Goal: Task Accomplishment & Management: Manage account settings

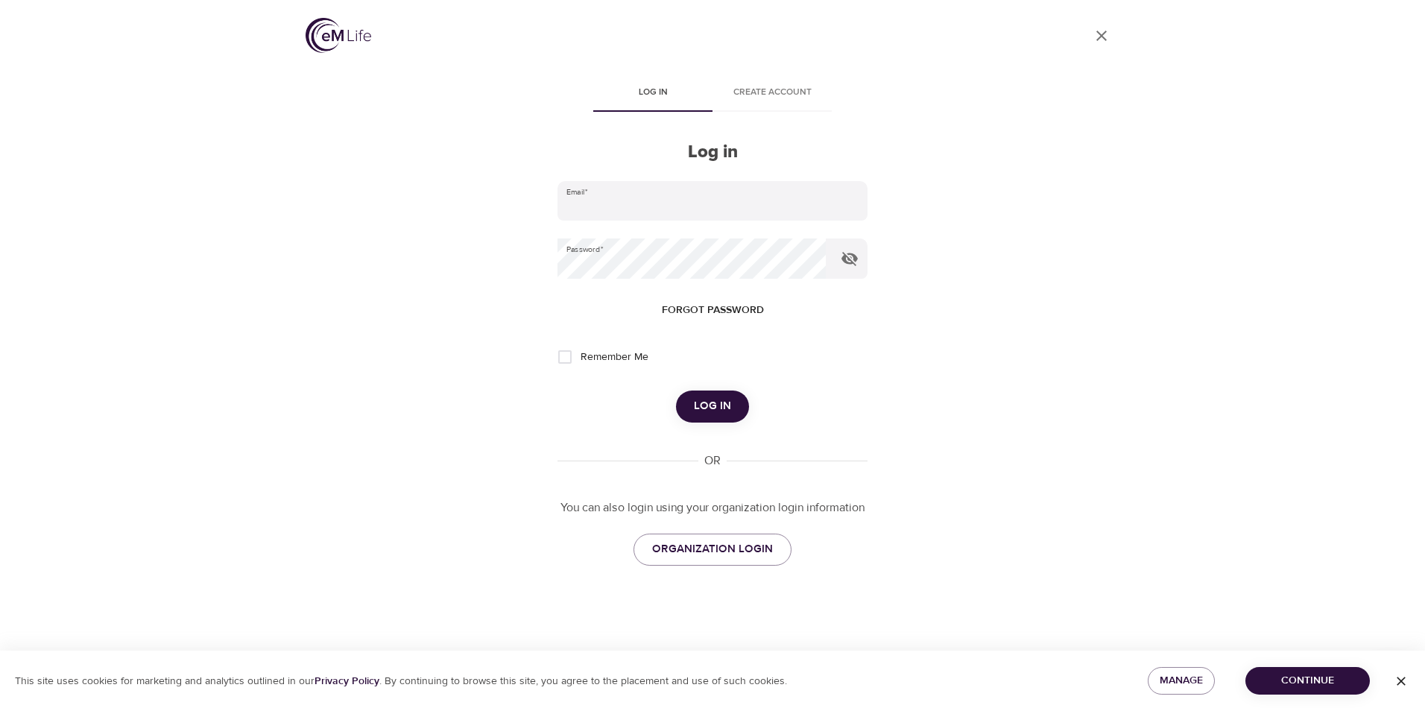
type input "[PERSON_NAME][EMAIL_ADDRESS][PERSON_NAME][DOMAIN_NAME]"
click at [723, 414] on span "Log in" at bounding box center [712, 405] width 37 height 19
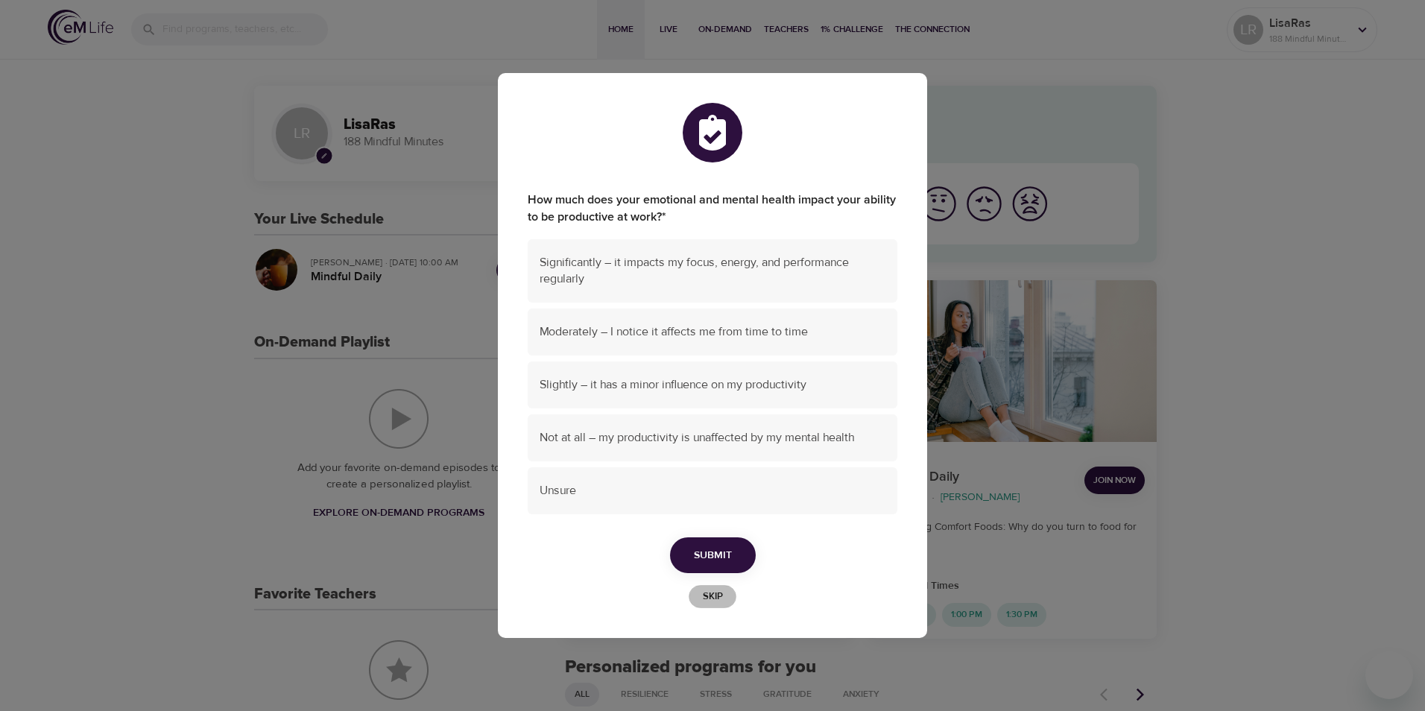
click at [711, 595] on span "Skip" at bounding box center [712, 596] width 33 height 17
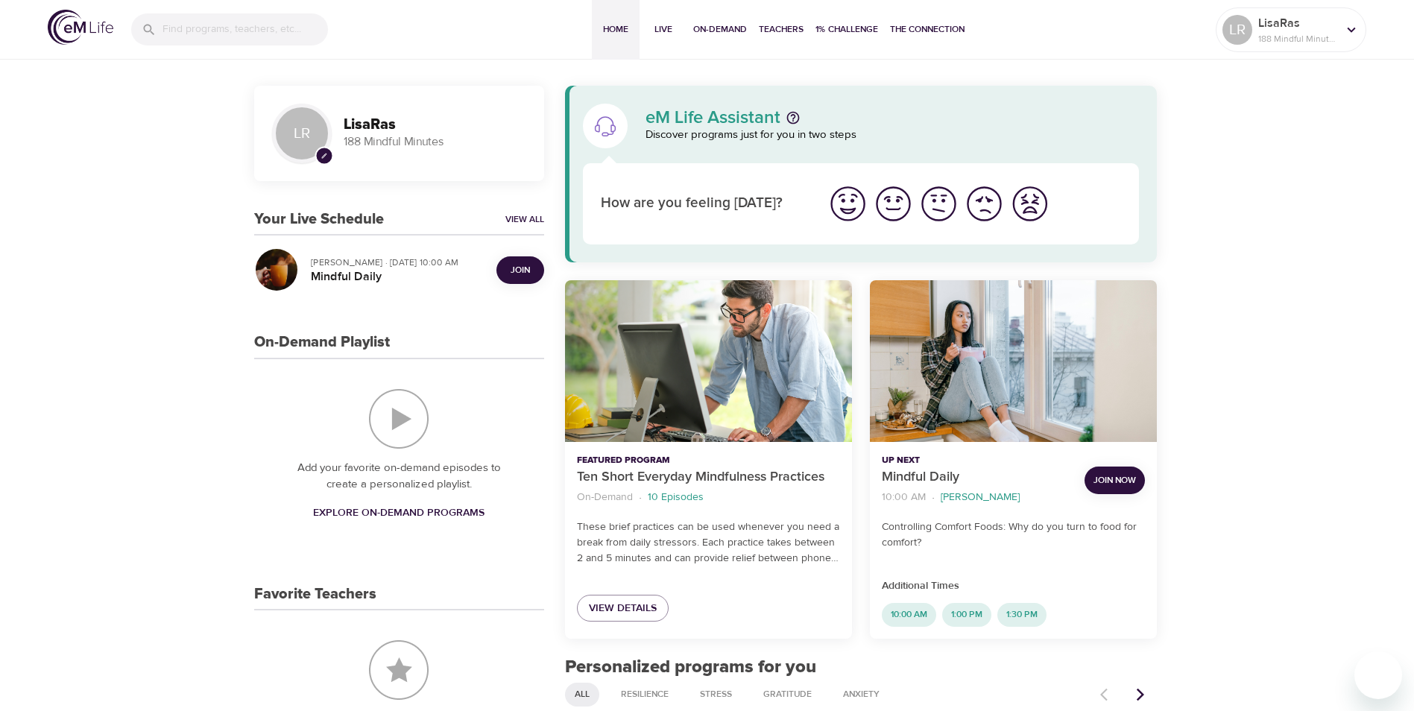
click at [513, 271] on span "Join" at bounding box center [520, 270] width 19 height 16
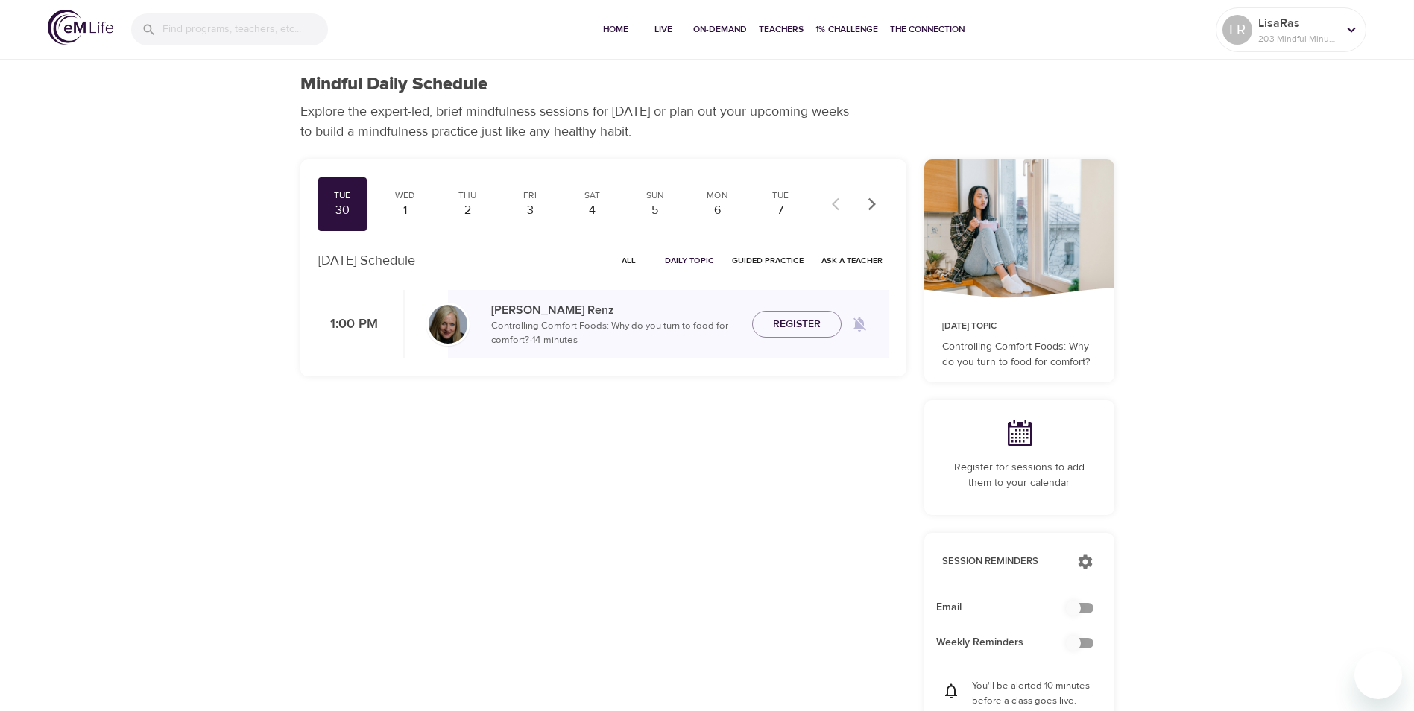
checkbox input "true"
drag, startPoint x: 1349, startPoint y: 27, endPoint x: 1345, endPoint y: 37, distance: 10.4
click at [1349, 28] on icon at bounding box center [1351, 30] width 16 height 16
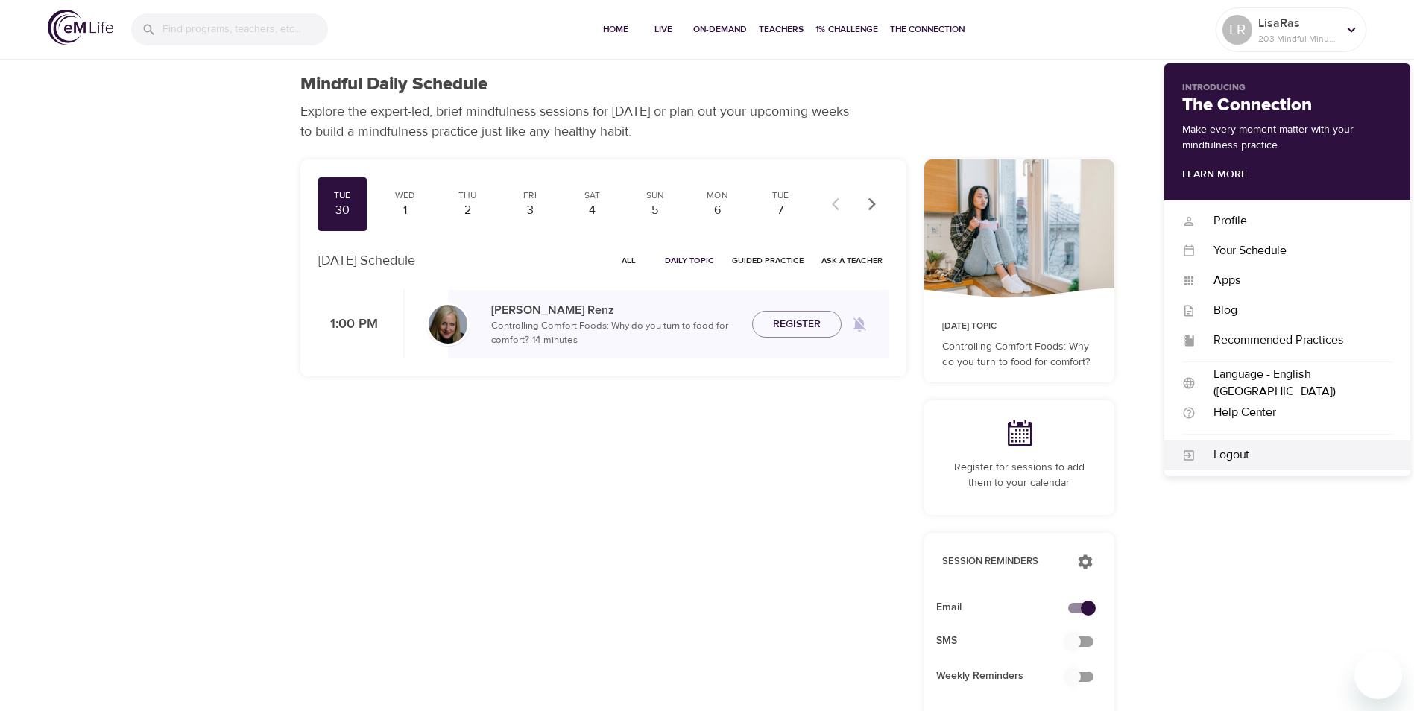
click at [1244, 455] on div "Logout" at bounding box center [1293, 454] width 197 height 17
